Goal: Task Accomplishment & Management: Use online tool/utility

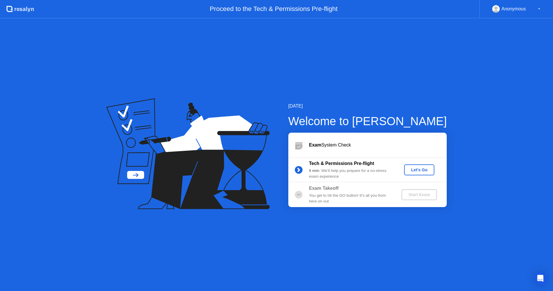
click at [426, 168] on div "Let's Go" at bounding box center [420, 169] width 26 height 5
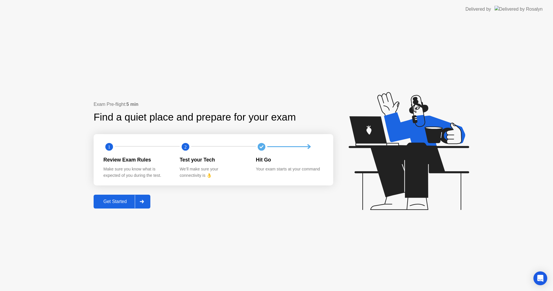
click at [105, 202] on div "Get Started" at bounding box center [114, 201] width 39 height 5
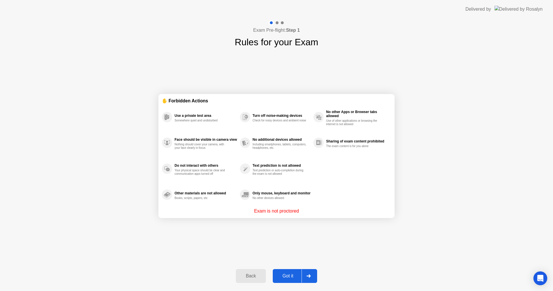
click at [286, 275] on div "Got it" at bounding box center [288, 275] width 27 height 5
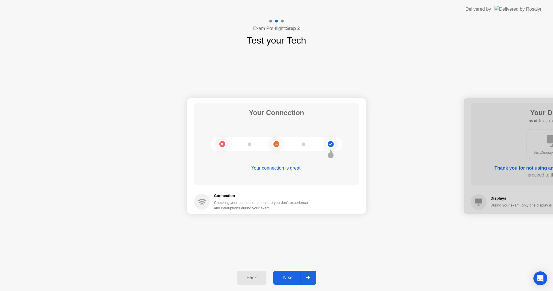
click at [287, 278] on div "Next" at bounding box center [288, 277] width 26 height 5
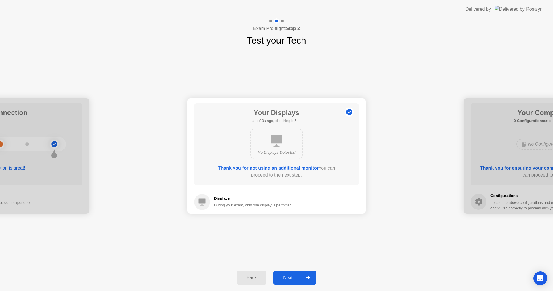
click at [287, 278] on div "Next" at bounding box center [288, 277] width 26 height 5
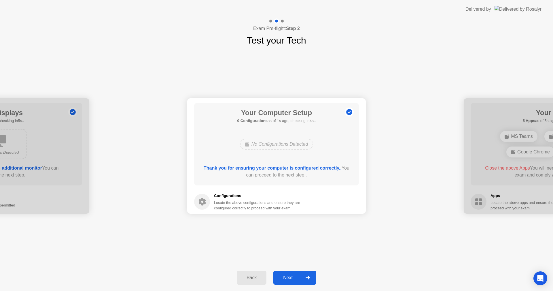
click at [287, 278] on div "Next" at bounding box center [288, 277] width 26 height 5
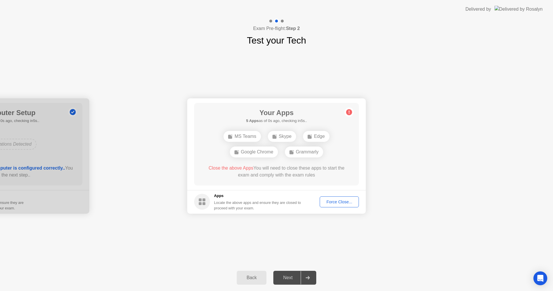
click at [164, 254] on div "Your Connection Your connection is great! Connection Checking your connection t…" at bounding box center [276, 155] width 553 height 217
click at [336, 200] on div "Force Close..." at bounding box center [339, 201] width 35 height 5
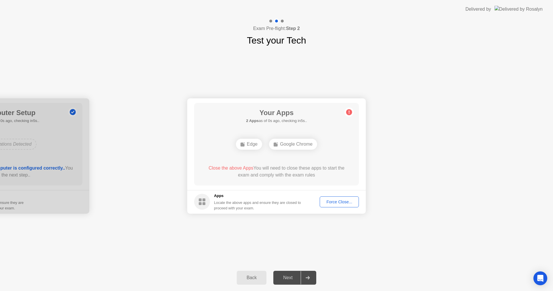
click at [335, 203] on div "Force Close..." at bounding box center [339, 201] width 35 height 5
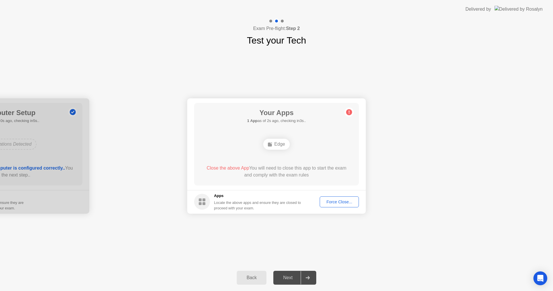
click at [336, 200] on div "Force Close..." at bounding box center [339, 201] width 35 height 5
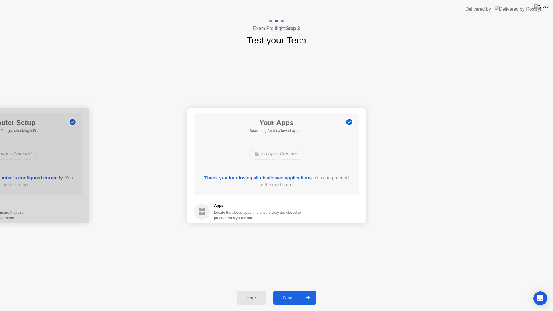
click at [271, 152] on div "No Apps Detected" at bounding box center [277, 154] width 54 height 11
click at [289, 290] on div "Next" at bounding box center [288, 297] width 26 height 5
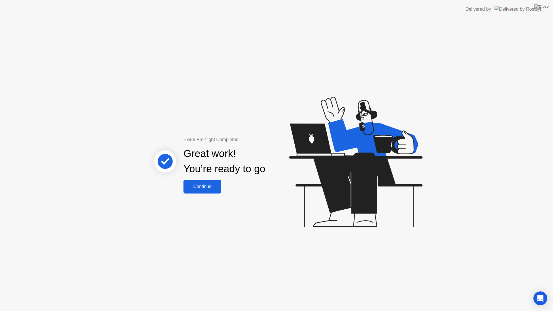
click at [205, 187] on div "Continue" at bounding box center [202, 186] width 34 height 5
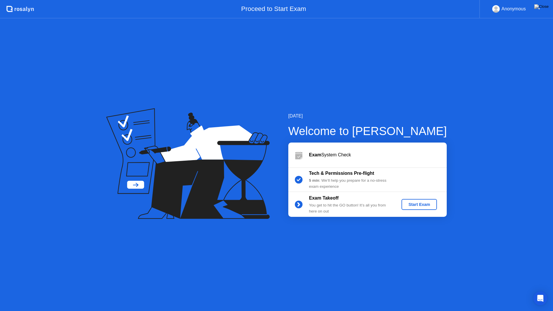
click at [419, 204] on div "Start Exam" at bounding box center [419, 204] width 31 height 5
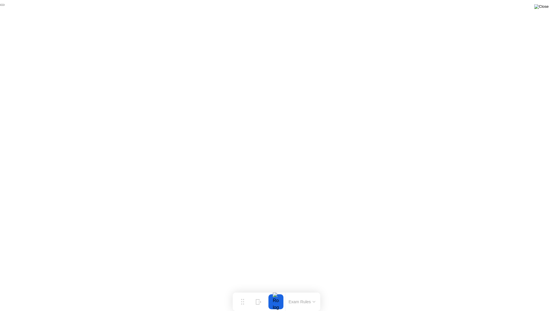
click at [544, 7] on img at bounding box center [542, 6] width 14 height 5
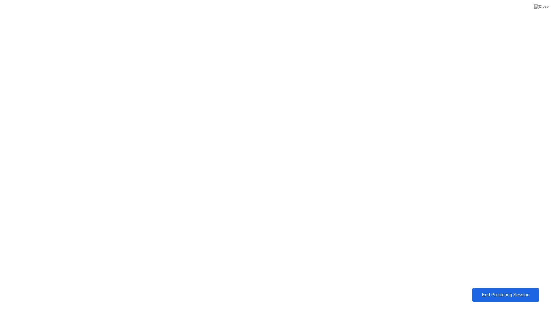
click at [499, 290] on div "End Proctoring Session" at bounding box center [506, 295] width 64 height 5
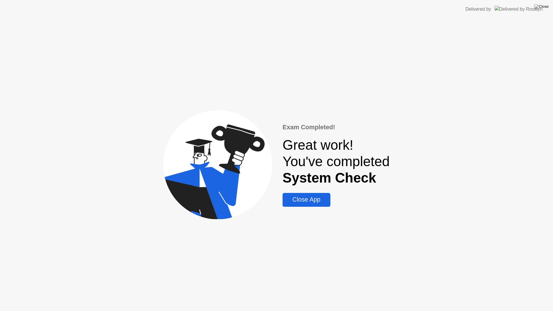
click at [313, 203] on div "Close App" at bounding box center [306, 199] width 44 height 7
